Goal: Task Accomplishment & Management: Manage account settings

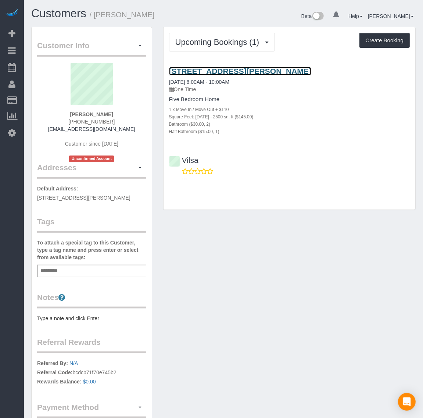
click at [197, 67] on link "2441 Swanhurst Dr, Midlothian, VA 23113" at bounding box center [240, 71] width 142 height 8
drag, startPoint x: 166, startPoint y: 60, endPoint x: 366, endPoint y: 72, distance: 200.9
click at [366, 72] on div "Upcoming Bookings (1) Completed Bookings (0) Upcoming Bookings (1) Cancelled Bo…" at bounding box center [290, 118] width 252 height 182
copy link "2441 Swanhurst Dr, Midlothian, VA 23113"
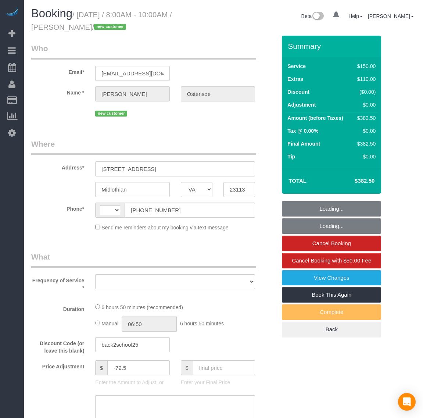
select select "VA"
select select "string:[GEOGRAPHIC_DATA]"
select select "object:787"
select select "2001"
select select "2"
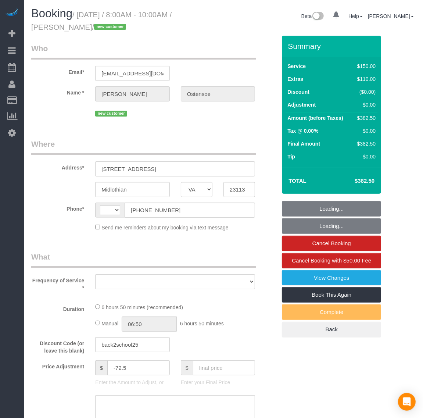
select select "1"
select select "number:4"
select select "number:41"
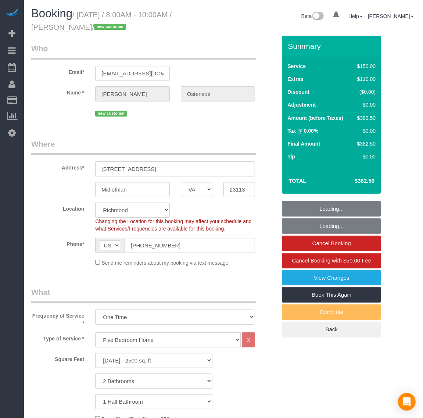
select select "object:951"
select select "string:fspay-3cb69680-a491-4720-b3fc-e28d3972b2b4"
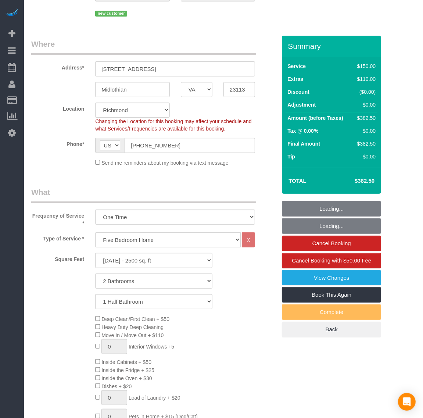
select select "spot1"
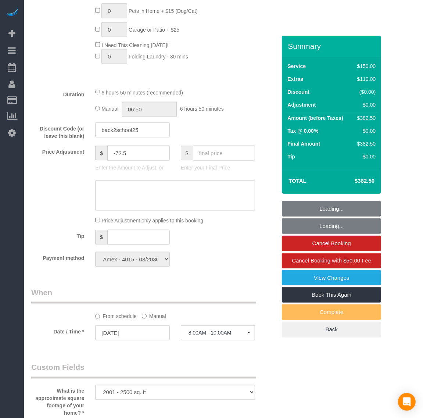
select select "2001"
select select "2"
select select "1"
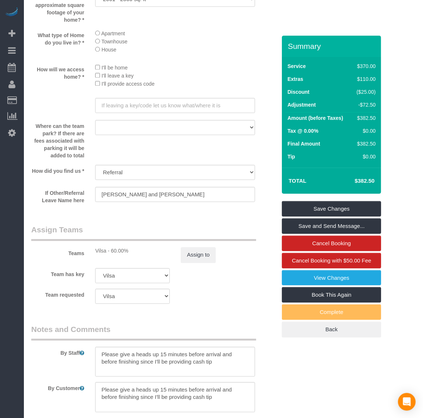
scroll to position [1010, 0]
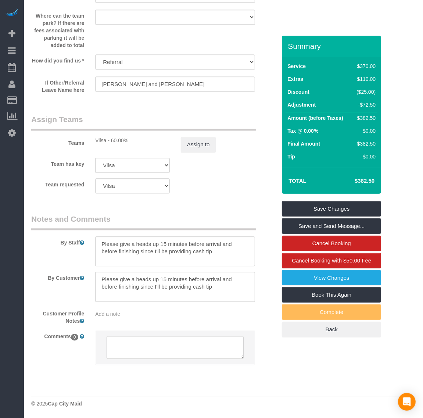
click at [194, 214] on legend "Notes and Comments" at bounding box center [143, 222] width 225 height 17
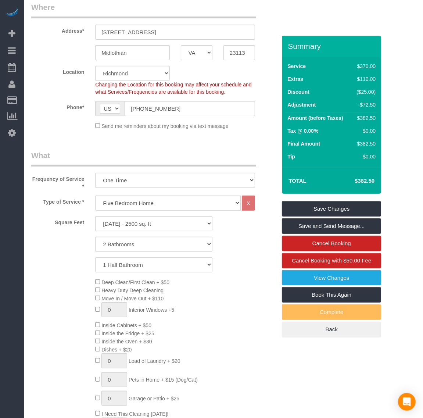
scroll to position [0, 0]
